Goal: Find specific page/section: Find specific page/section

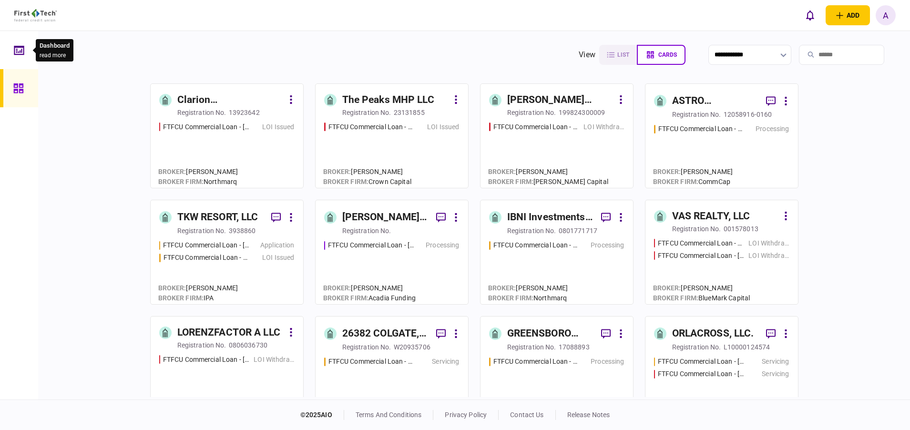
click at [28, 60] on div at bounding box center [21, 50] width 15 height 38
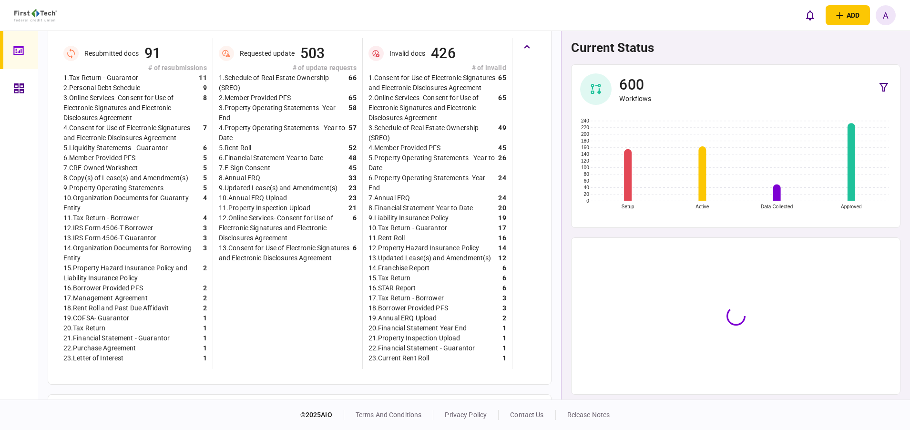
scroll to position [365, 0]
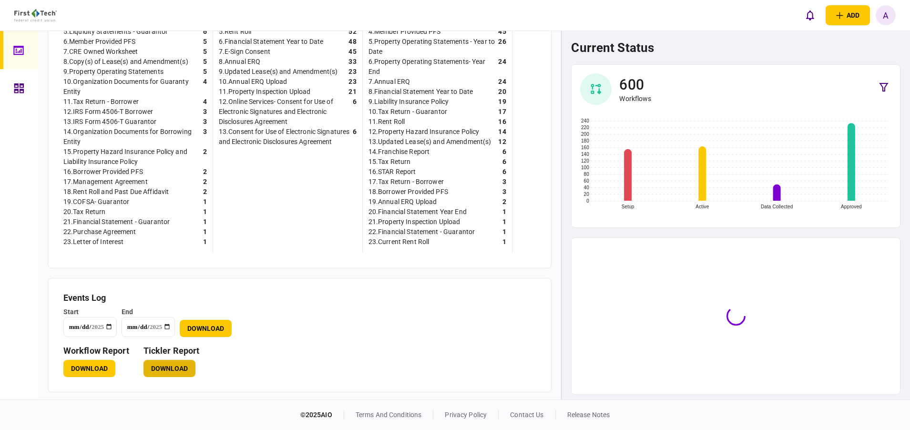
click at [176, 371] on button "Download" at bounding box center [169, 368] width 52 height 17
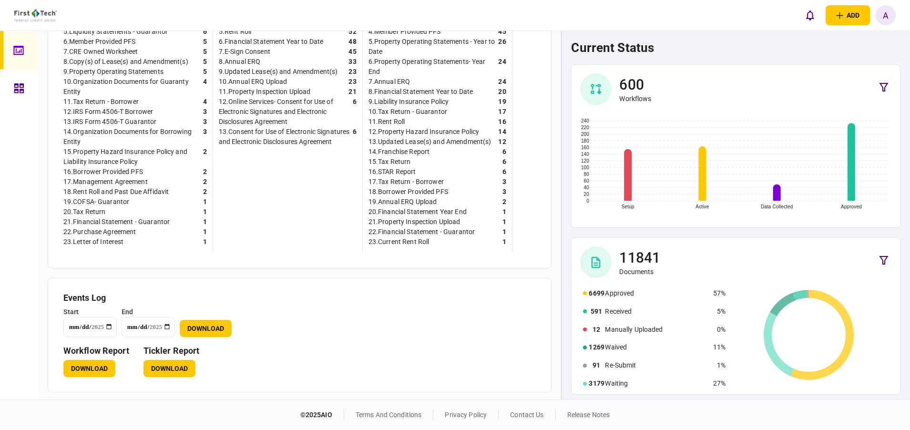
click at [12, 82] on link at bounding box center [19, 88] width 38 height 38
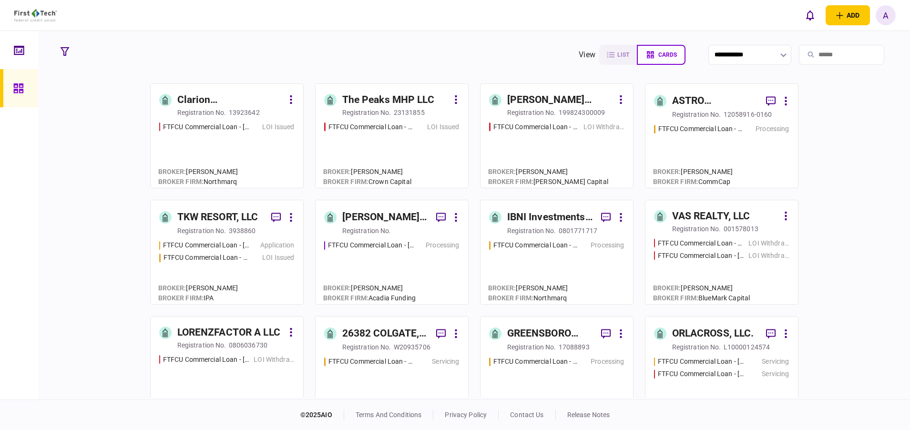
click at [849, 52] on input "search" at bounding box center [841, 55] width 85 height 20
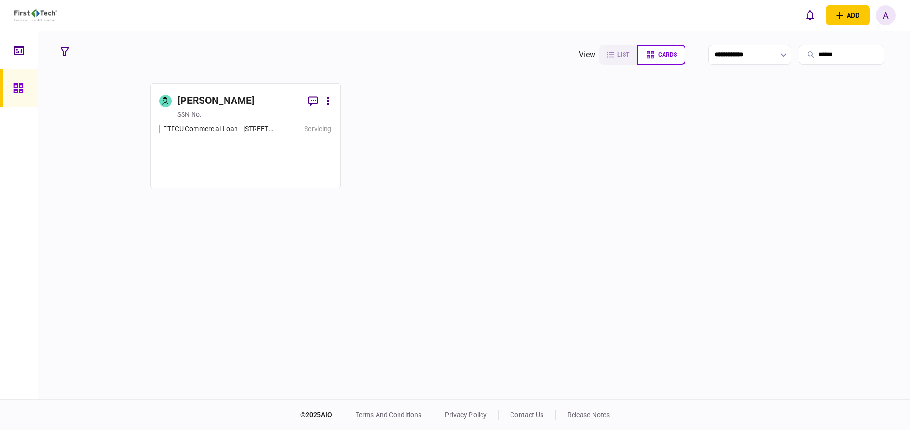
type input "******"
click at [207, 102] on div "[PERSON_NAME]" at bounding box center [216, 100] width 78 height 15
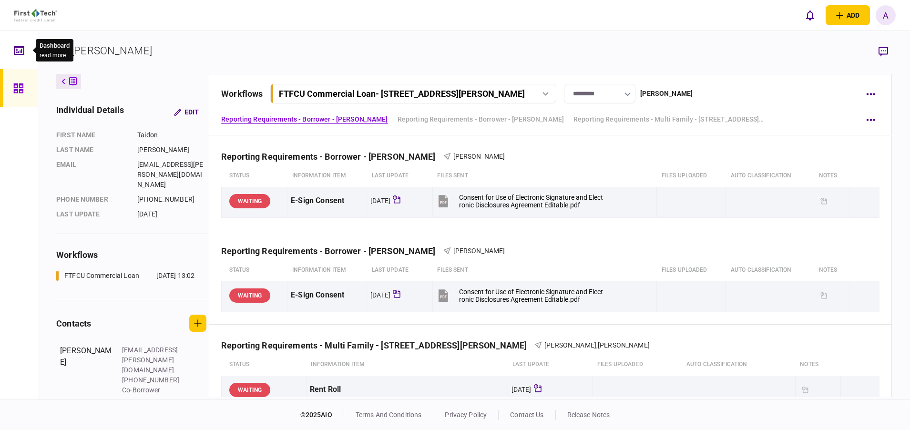
click at [22, 57] on div at bounding box center [21, 50] width 15 height 38
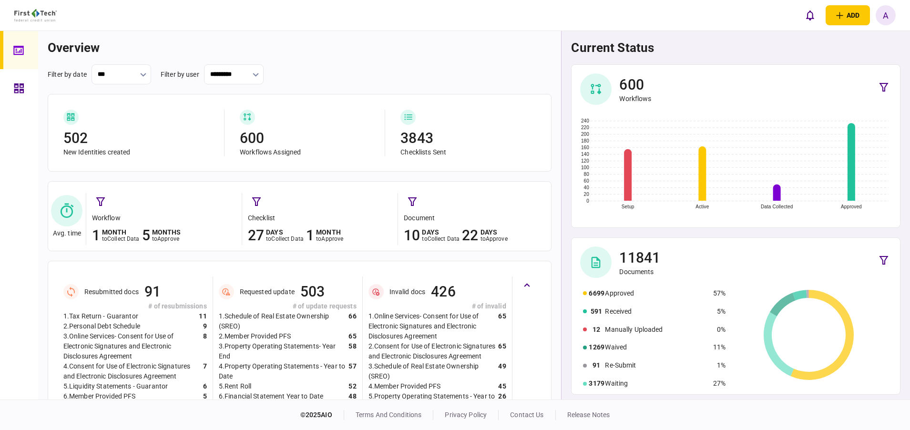
click at [18, 88] on icon at bounding box center [19, 88] width 10 height 11
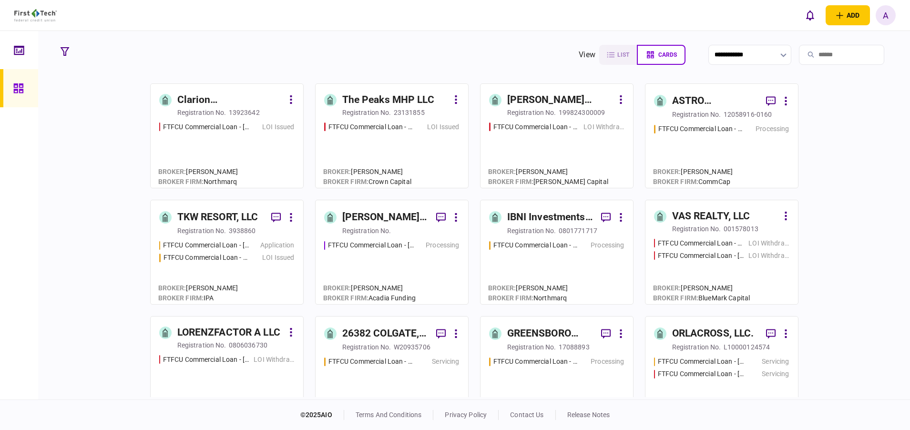
drag, startPoint x: 837, startPoint y: 312, endPoint x: 578, endPoint y: 249, distance: 266.9
click at [837, 312] on div "Clarion [PERSON_NAME] LLC registration no. 13923642 FTFCU Commercial Loan - [ST…" at bounding box center [474, 240] width 836 height 314
click at [21, 49] on icon at bounding box center [21, 51] width 1 height 4
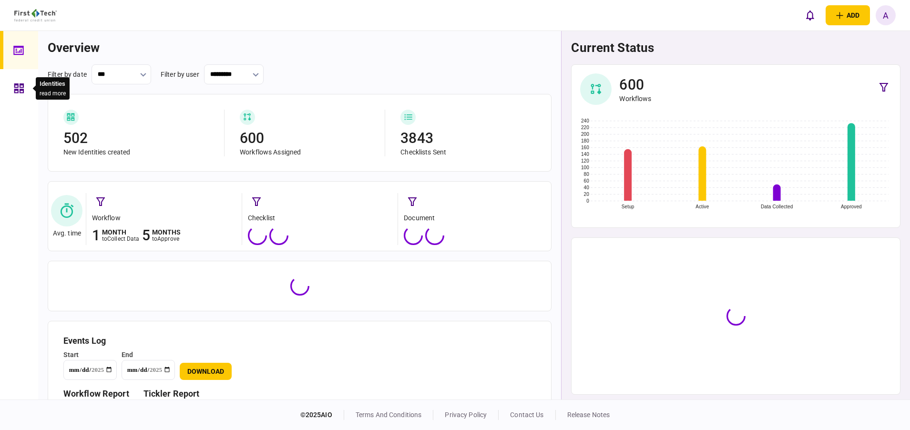
click at [22, 92] on icon at bounding box center [19, 88] width 10 height 11
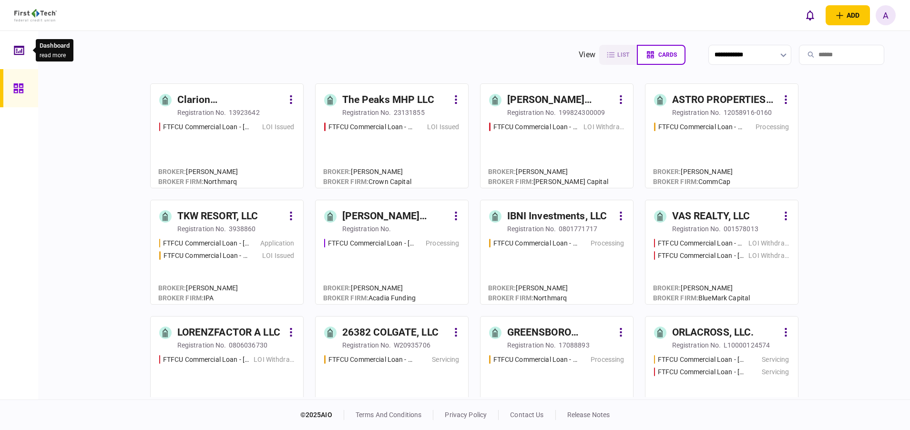
click at [20, 56] on div at bounding box center [21, 50] width 15 height 38
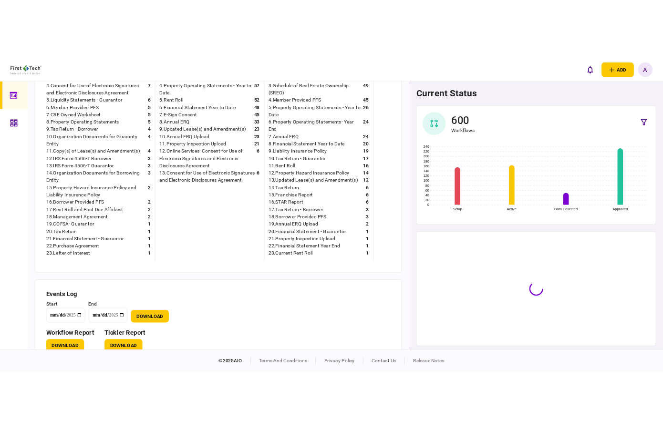
scroll to position [365, 0]
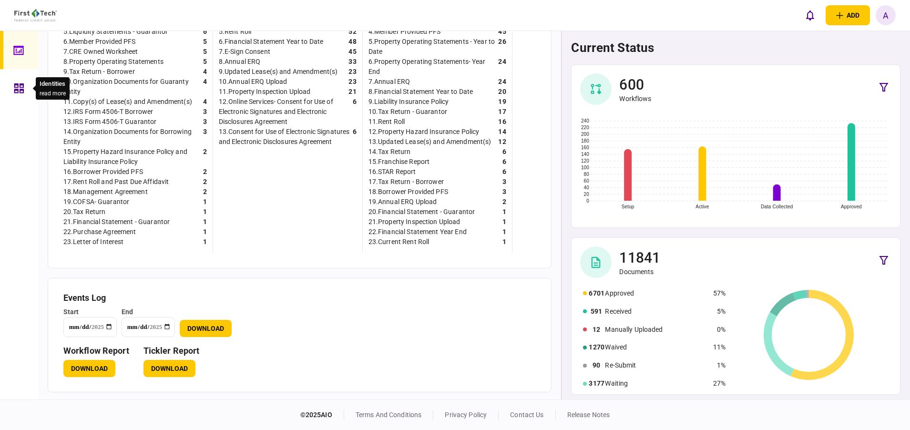
click at [17, 87] on icon at bounding box center [19, 88] width 10 height 10
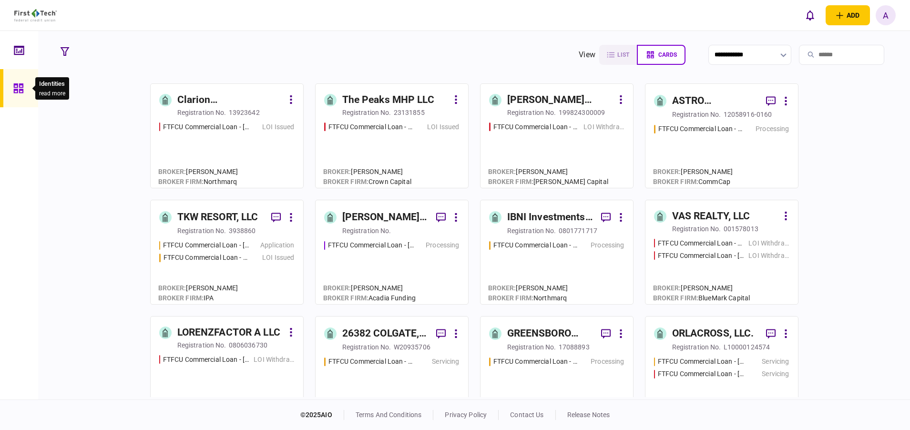
click at [16, 89] on icon at bounding box center [18, 88] width 10 height 10
click at [18, 47] on icon at bounding box center [19, 49] width 10 height 9
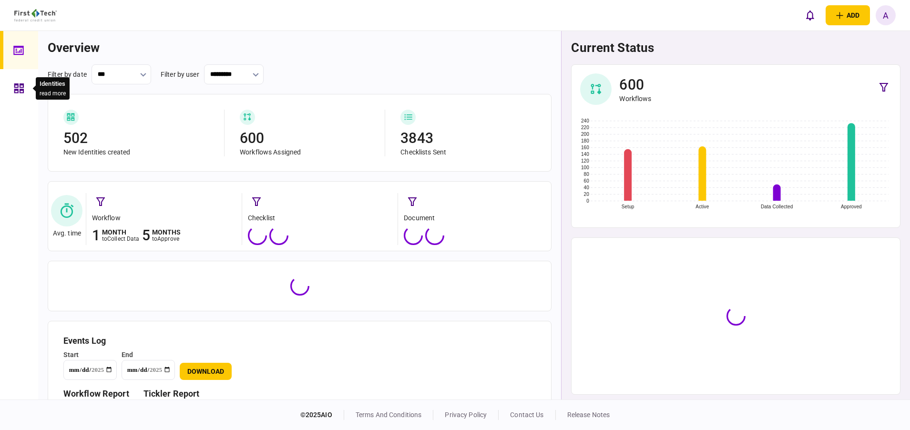
click at [22, 85] on icon at bounding box center [19, 88] width 10 height 11
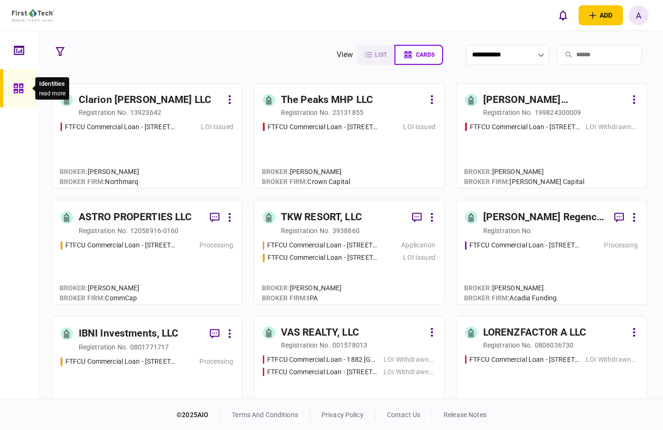
click at [21, 86] on icon at bounding box center [18, 88] width 10 height 11
